Goal: Task Accomplishment & Management: Manage account settings

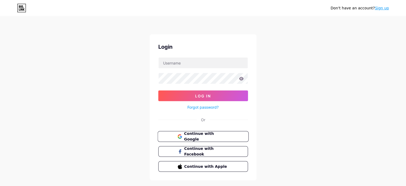
click at [219, 135] on span "Continue with Google" at bounding box center [206, 136] width 45 height 11
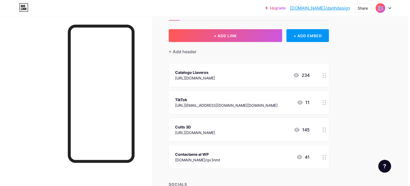
scroll to position [11, 0]
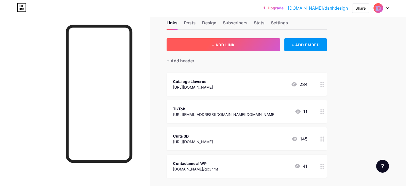
click at [254, 47] on button "+ ADD LINK" at bounding box center [223, 44] width 113 height 13
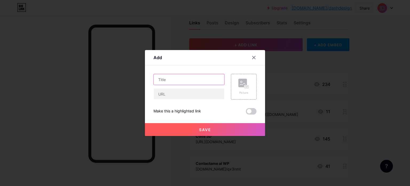
click at [189, 80] on input "text" at bounding box center [189, 79] width 70 height 11
type input "Mi pagina Mercadolibre"
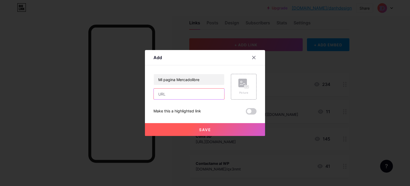
click at [199, 97] on input "text" at bounding box center [189, 93] width 70 height 11
click at [215, 95] on input "text" at bounding box center [189, 93] width 70 height 11
paste input "[URL][DOMAIN_NAME]"
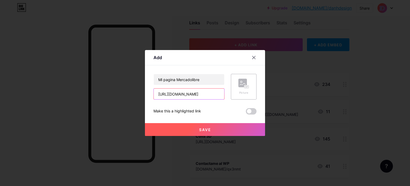
type input "[URL][DOMAIN_NAME]"
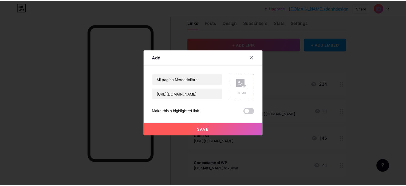
scroll to position [0, 0]
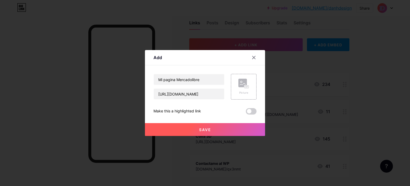
click at [218, 129] on button "Save" at bounding box center [205, 129] width 120 height 13
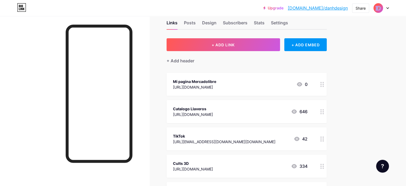
click at [327, 86] on div at bounding box center [322, 84] width 9 height 23
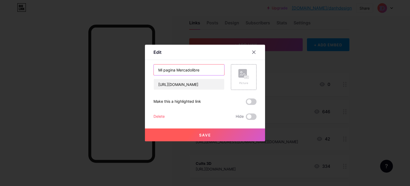
click at [174, 70] on input "Mi pagina Mercadolibre" at bounding box center [189, 69] width 70 height 11
type input ""Mi pagina" Mercadolibre"
click at [236, 132] on button "Save" at bounding box center [205, 134] width 120 height 13
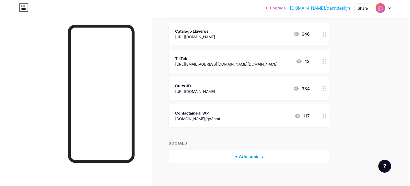
scroll to position [92, 0]
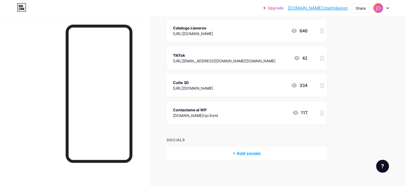
click at [274, 150] on div "+ Add socials" at bounding box center [247, 153] width 160 height 13
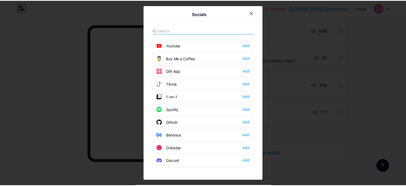
scroll to position [49, 0]
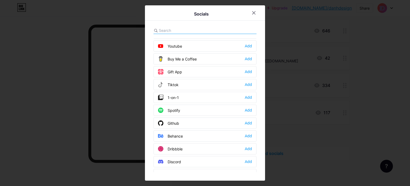
click at [184, 82] on div "Tiktok Add" at bounding box center [205, 84] width 103 height 11
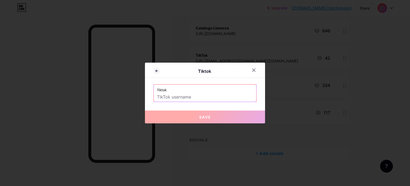
click at [182, 99] on input "text" at bounding box center [205, 96] width 96 height 9
click at [255, 72] on div at bounding box center [254, 70] width 10 height 10
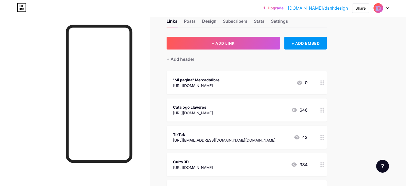
scroll to position [12, 0]
